Goal: Task Accomplishment & Management: Manage account settings

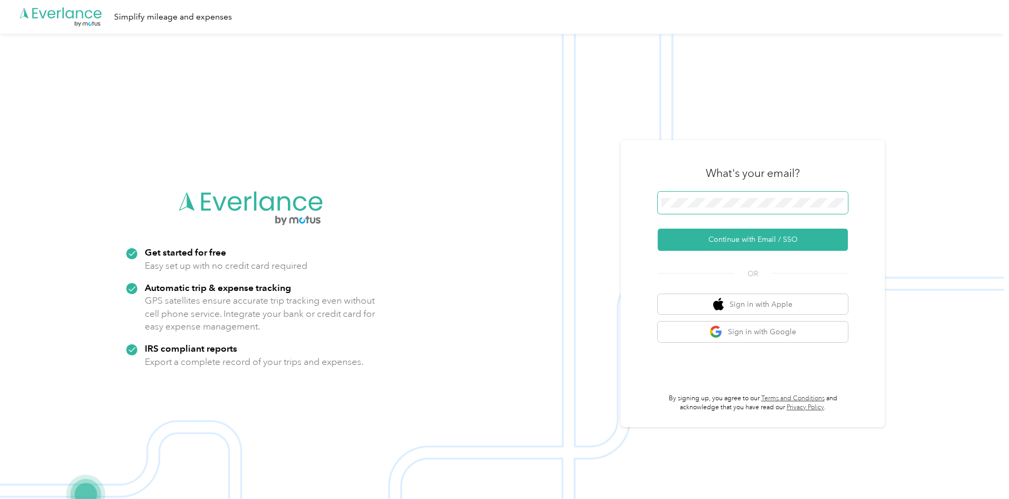
click at [759, 195] on span at bounding box center [753, 203] width 190 height 22
click at [770, 236] on button "Continue with Email / SSO" at bounding box center [753, 240] width 190 height 22
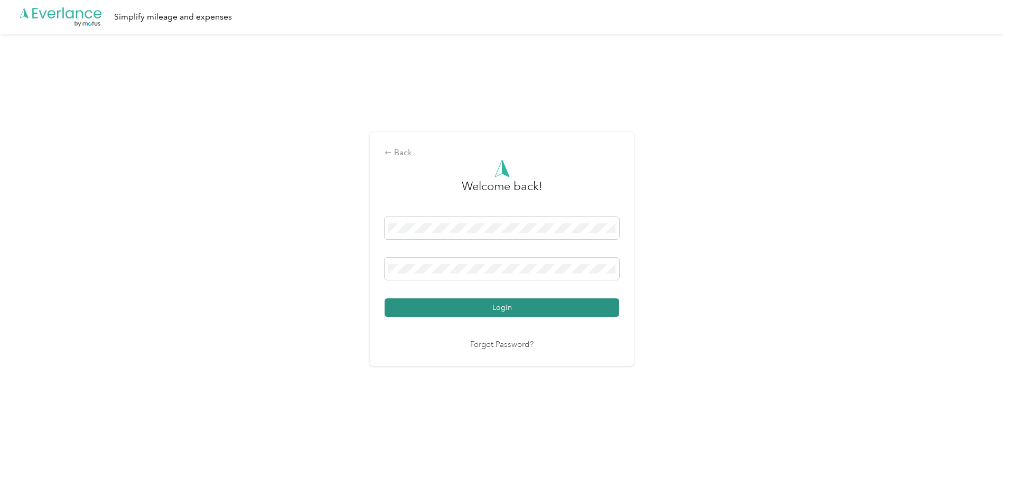
click at [561, 305] on button "Login" at bounding box center [502, 307] width 235 height 18
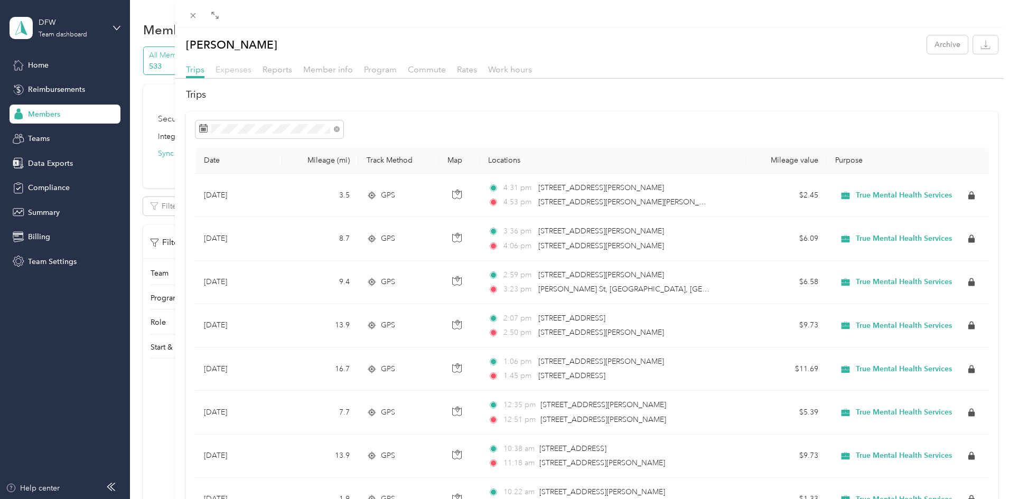
click at [227, 68] on span "Expenses" at bounding box center [234, 69] width 36 height 10
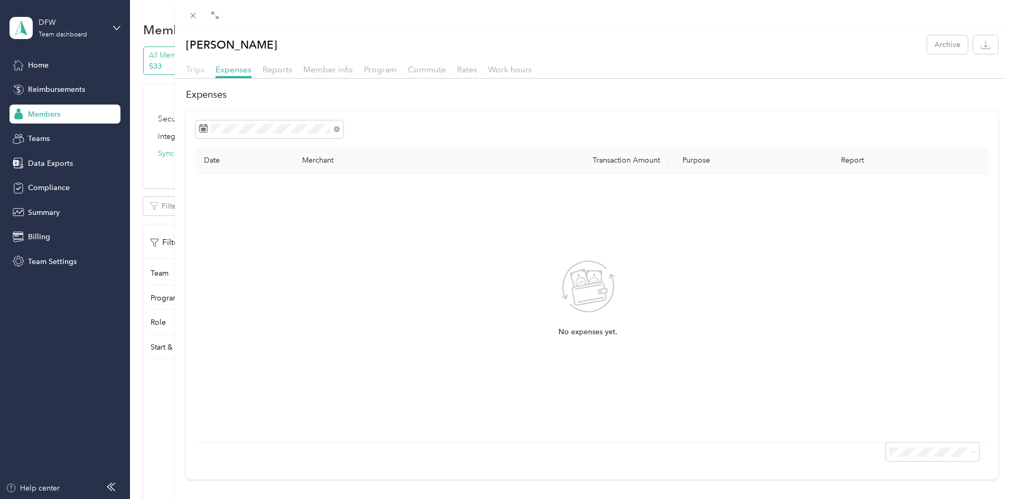
click at [192, 71] on span "Trips" at bounding box center [195, 69] width 18 height 10
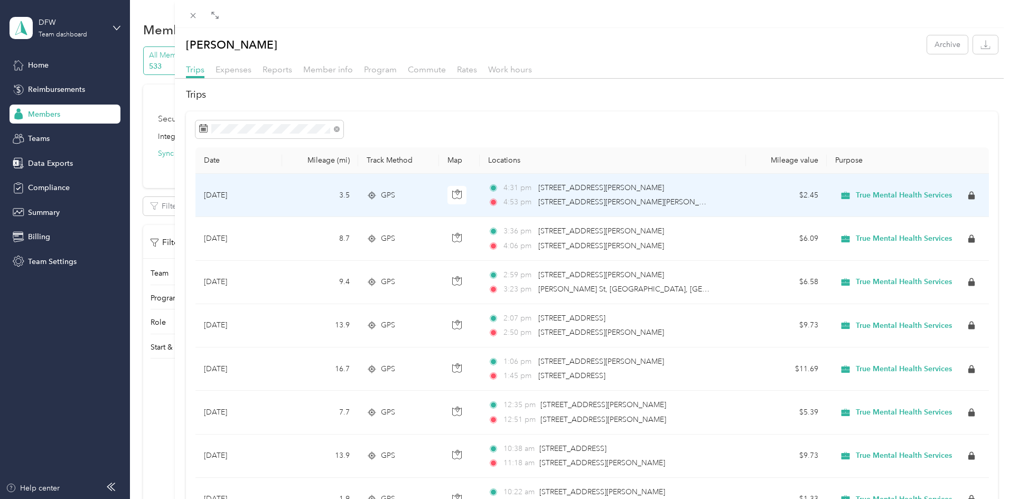
click at [703, 204] on div "4:53 pm [STREET_ADDRESS][PERSON_NAME][PERSON_NAME]" at bounding box center [599, 203] width 222 height 12
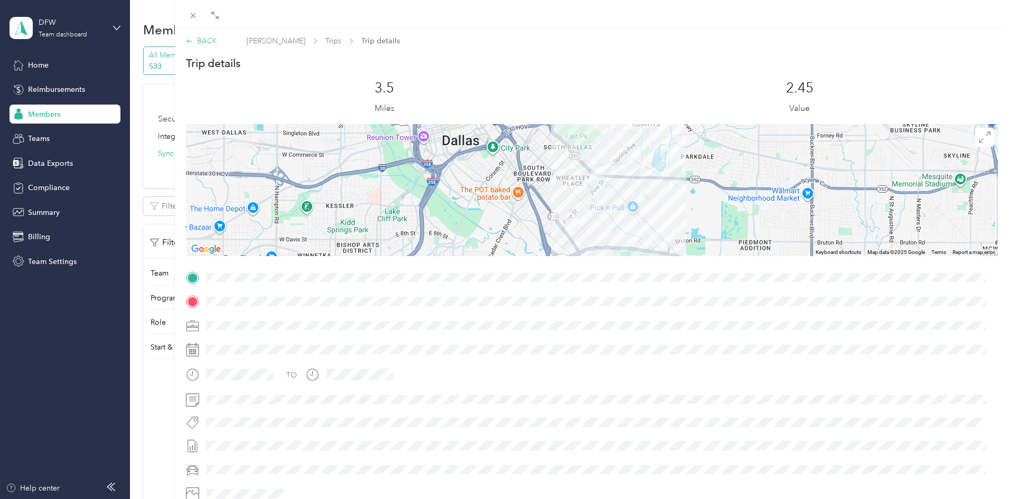
click at [204, 44] on div "BACK" at bounding box center [201, 40] width 31 height 11
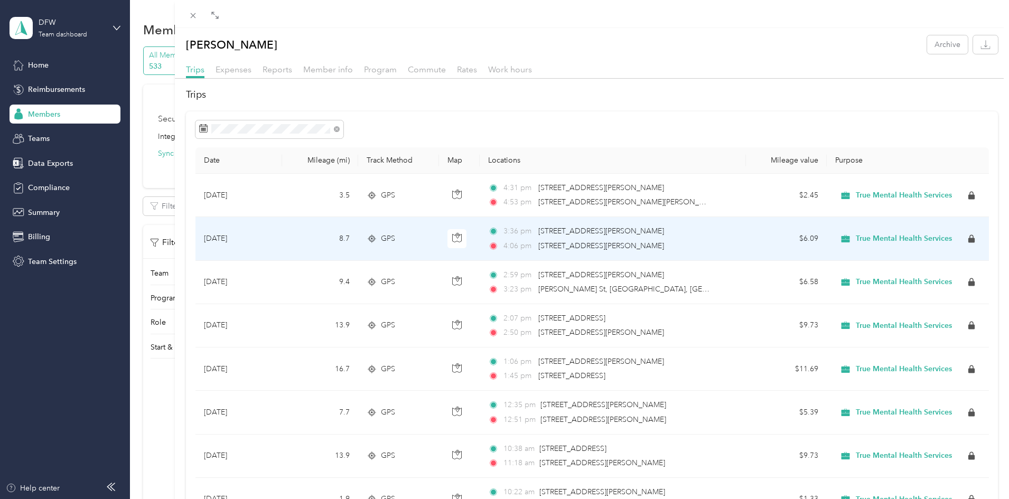
click at [592, 227] on span "[STREET_ADDRESS][PERSON_NAME]" at bounding box center [601, 231] width 126 height 9
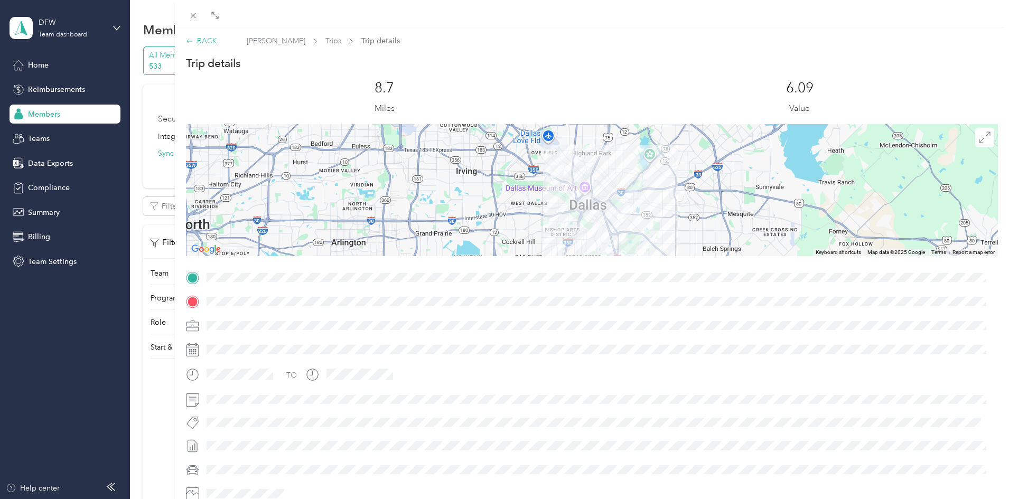
click at [202, 42] on div "BACK" at bounding box center [201, 40] width 31 height 11
